Goal: Find specific page/section: Find specific page/section

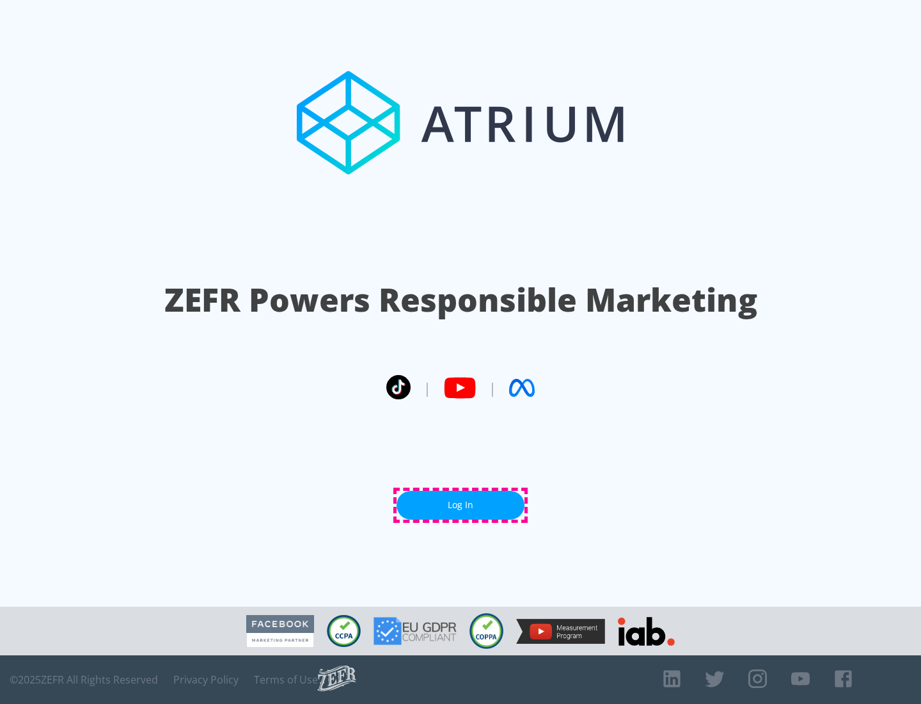
click at [460, 505] on link "Log In" at bounding box center [461, 505] width 128 height 29
